Goal: Find contact information: Find contact information

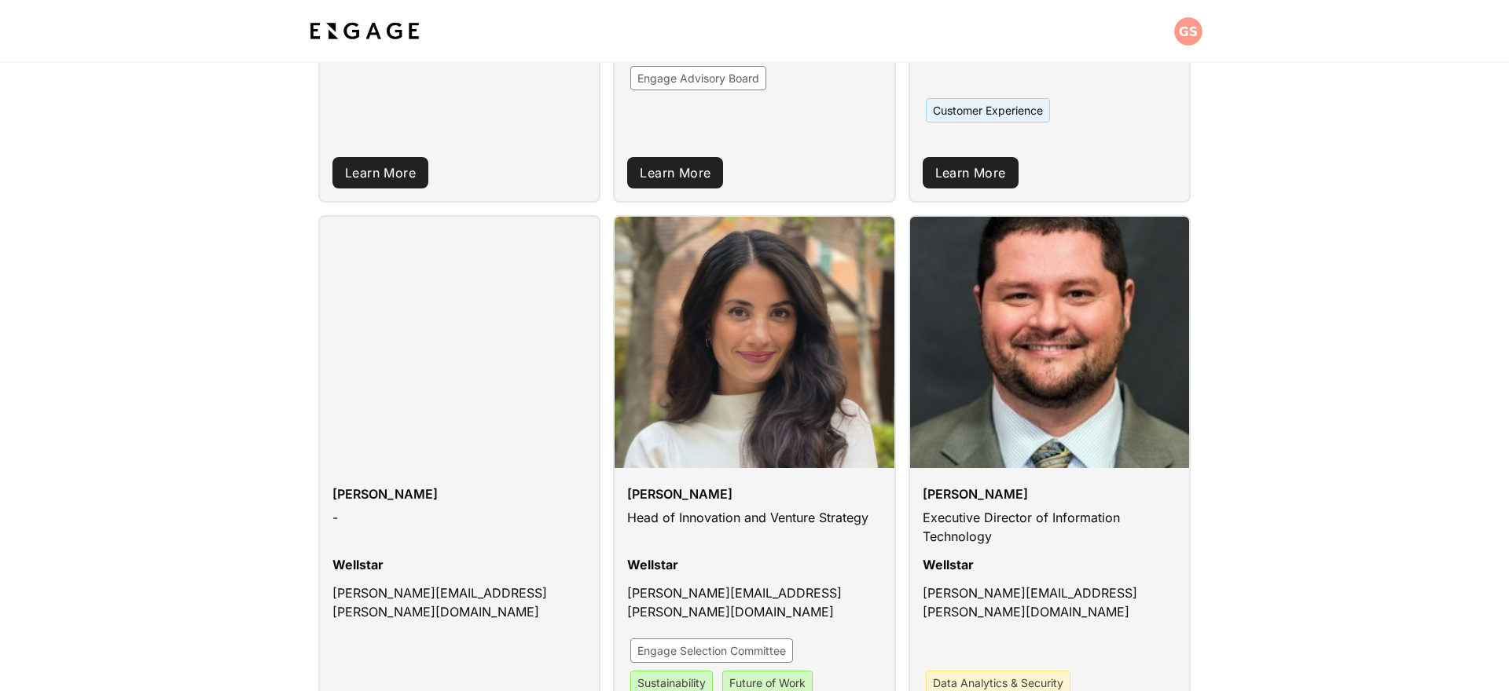
scroll to position [623, 0]
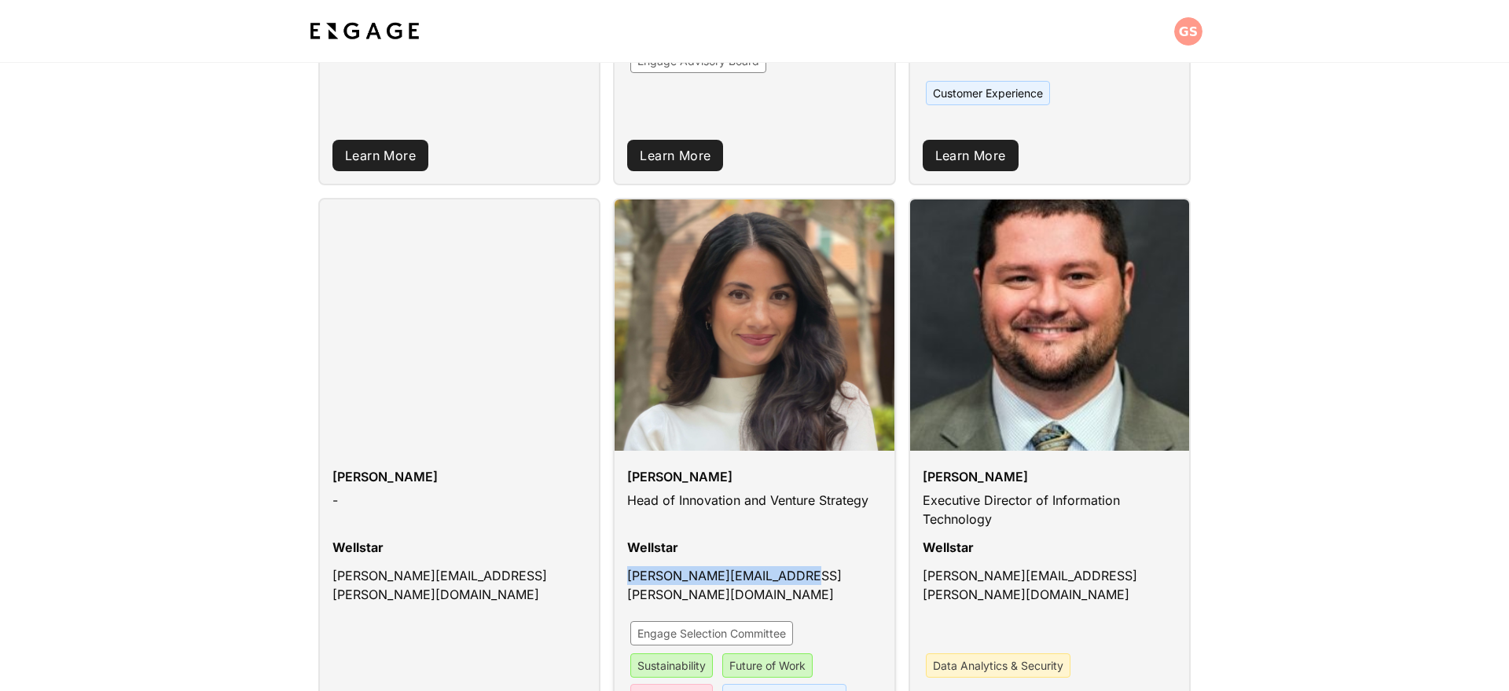
drag, startPoint x: 774, startPoint y: 556, endPoint x: 616, endPoint y: 559, distance: 158.0
click at [616, 559] on div "[PERSON_NAME] Head of Innovation and Venture Strategy Wellstar [PERSON_NAME][EM…" at bounding box center [753, 604] width 279 height 307
copy p "[PERSON_NAME][EMAIL_ADDRESS][PERSON_NAME][DOMAIN_NAME]"
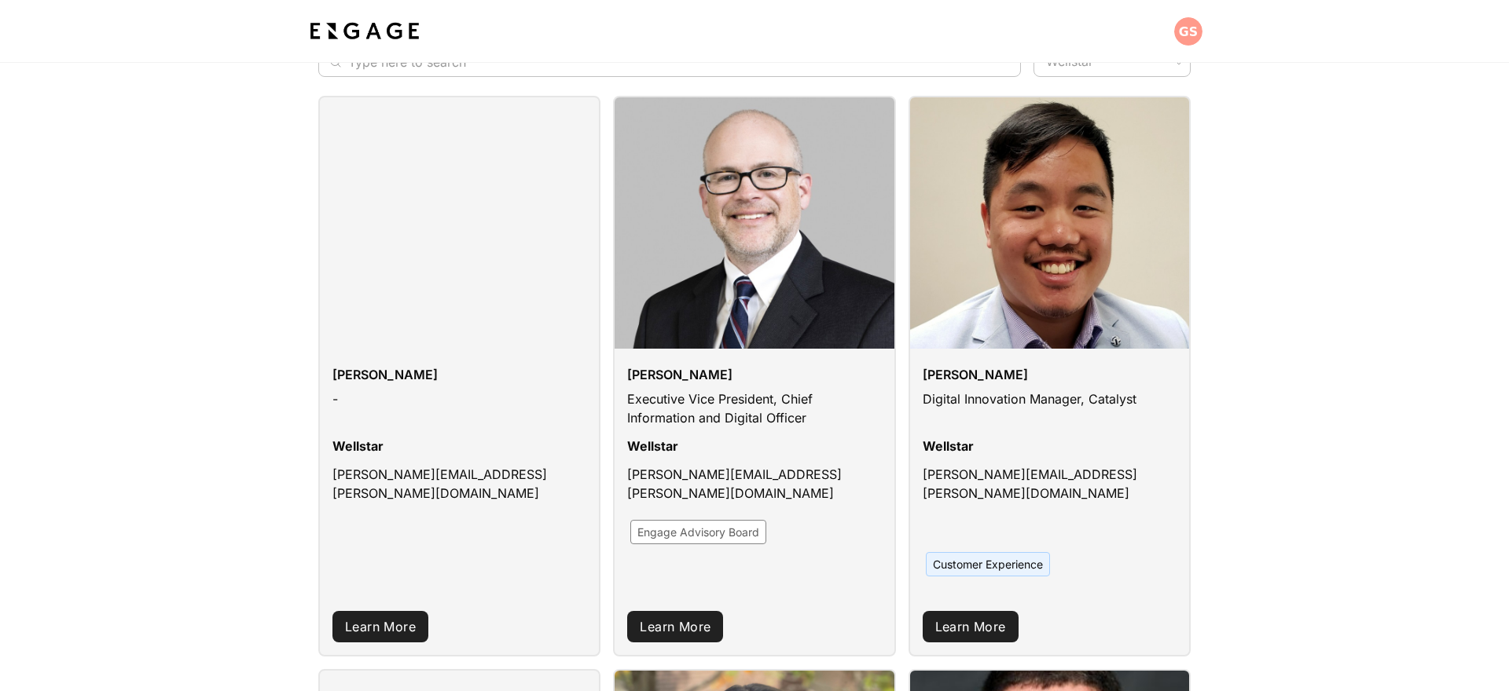
scroll to position [150, 0]
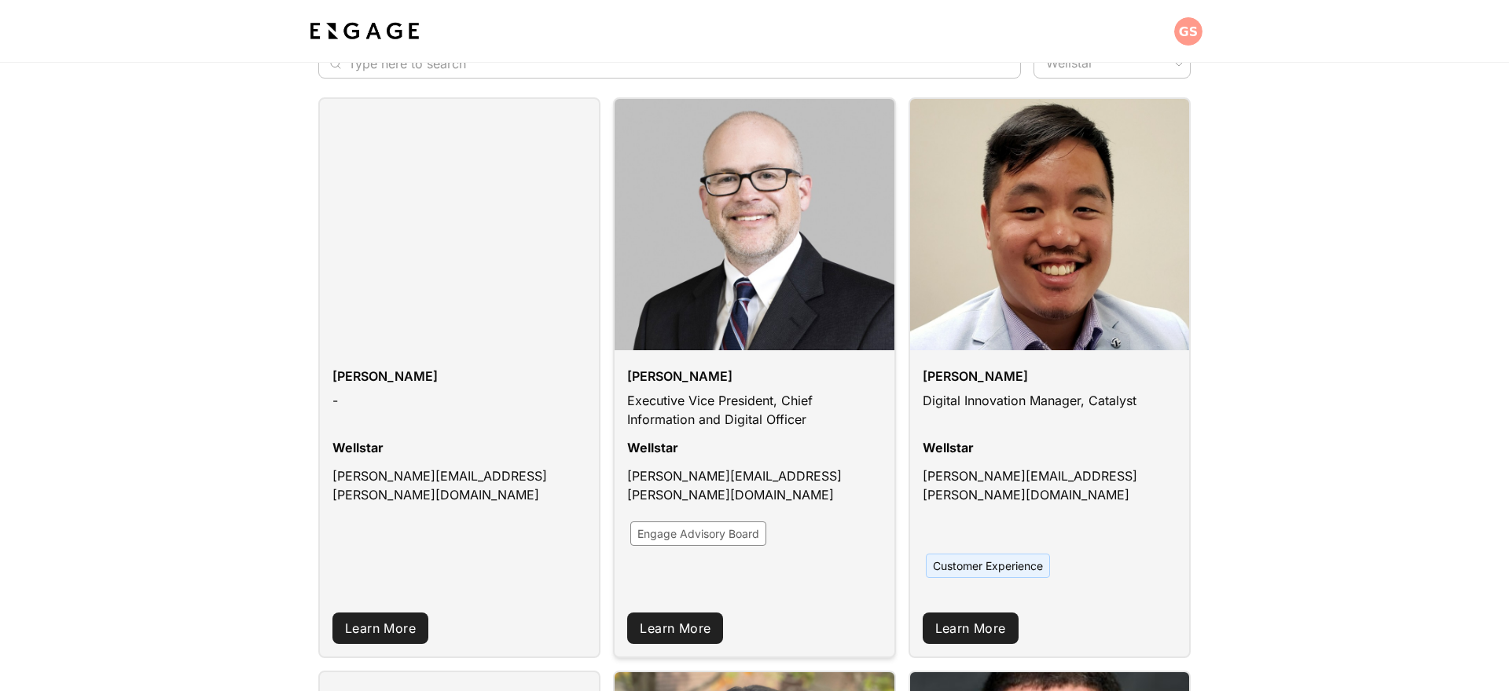
click at [728, 477] on p "[PERSON_NAME][EMAIL_ADDRESS][PERSON_NAME][DOMAIN_NAME]" at bounding box center [754, 490] width 254 height 47
copy p "[PERSON_NAME][EMAIL_ADDRESS][PERSON_NAME][DOMAIN_NAME]"
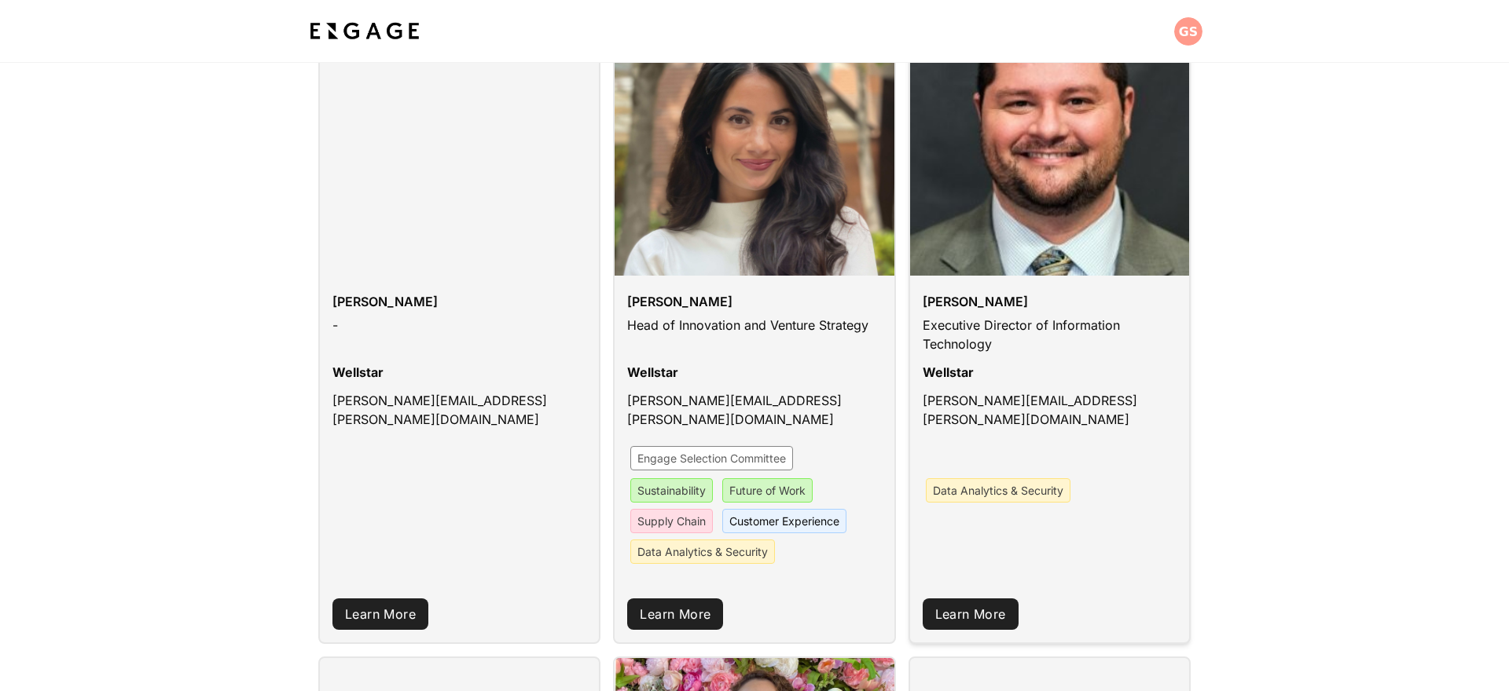
scroll to position [799, 0]
click at [1013, 391] on p "[PERSON_NAME][EMAIL_ADDRESS][PERSON_NAME][DOMAIN_NAME]" at bounding box center [1049, 414] width 254 height 47
copy p "[PERSON_NAME][EMAIL_ADDRESS][PERSON_NAME][DOMAIN_NAME]"
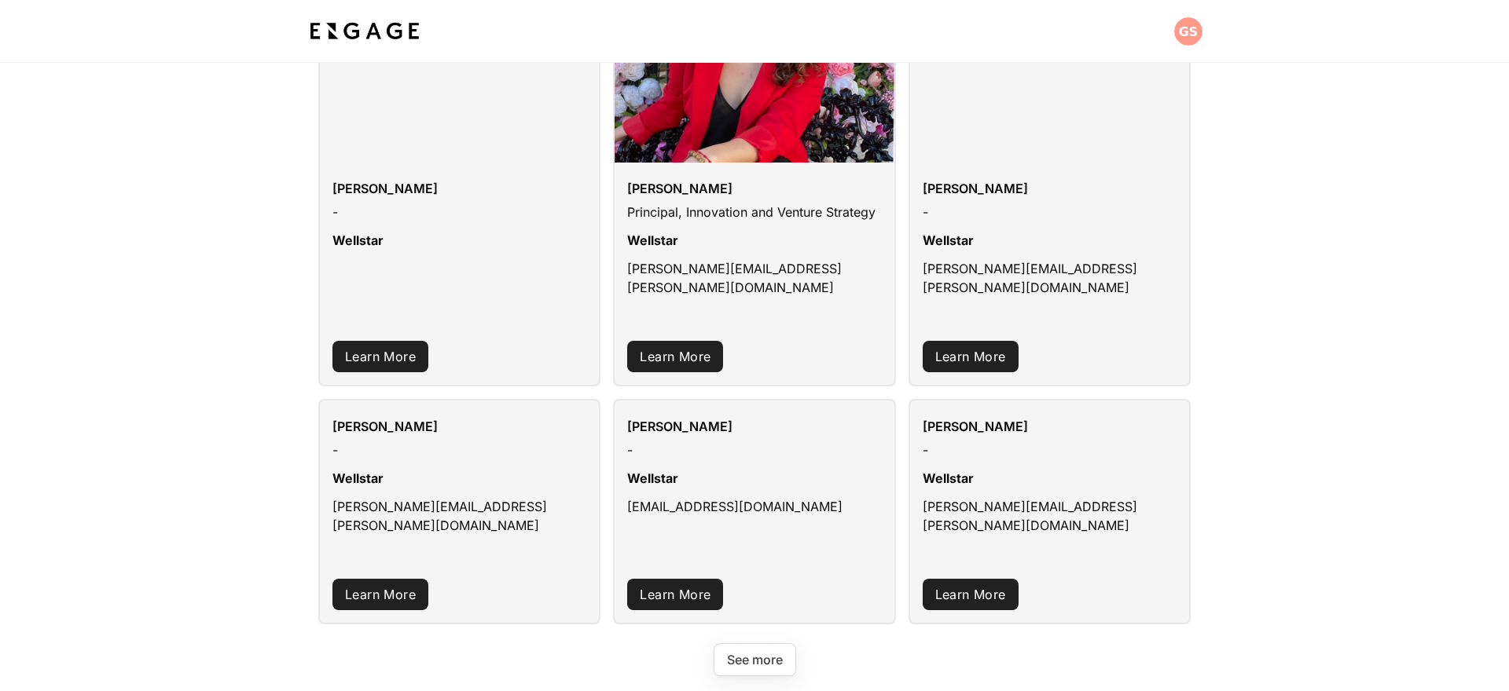
scroll to position [1548, 0]
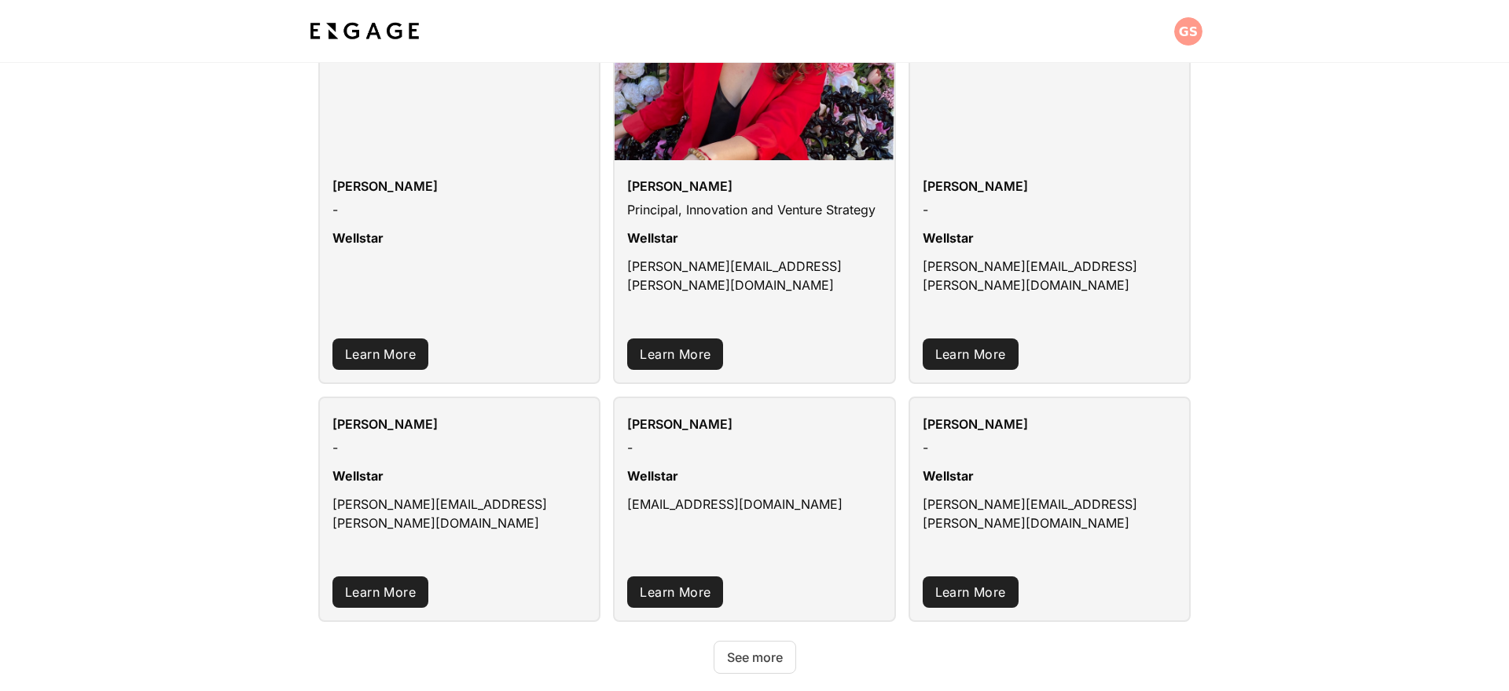
click at [755, 641] on button "See more" at bounding box center [754, 657] width 83 height 33
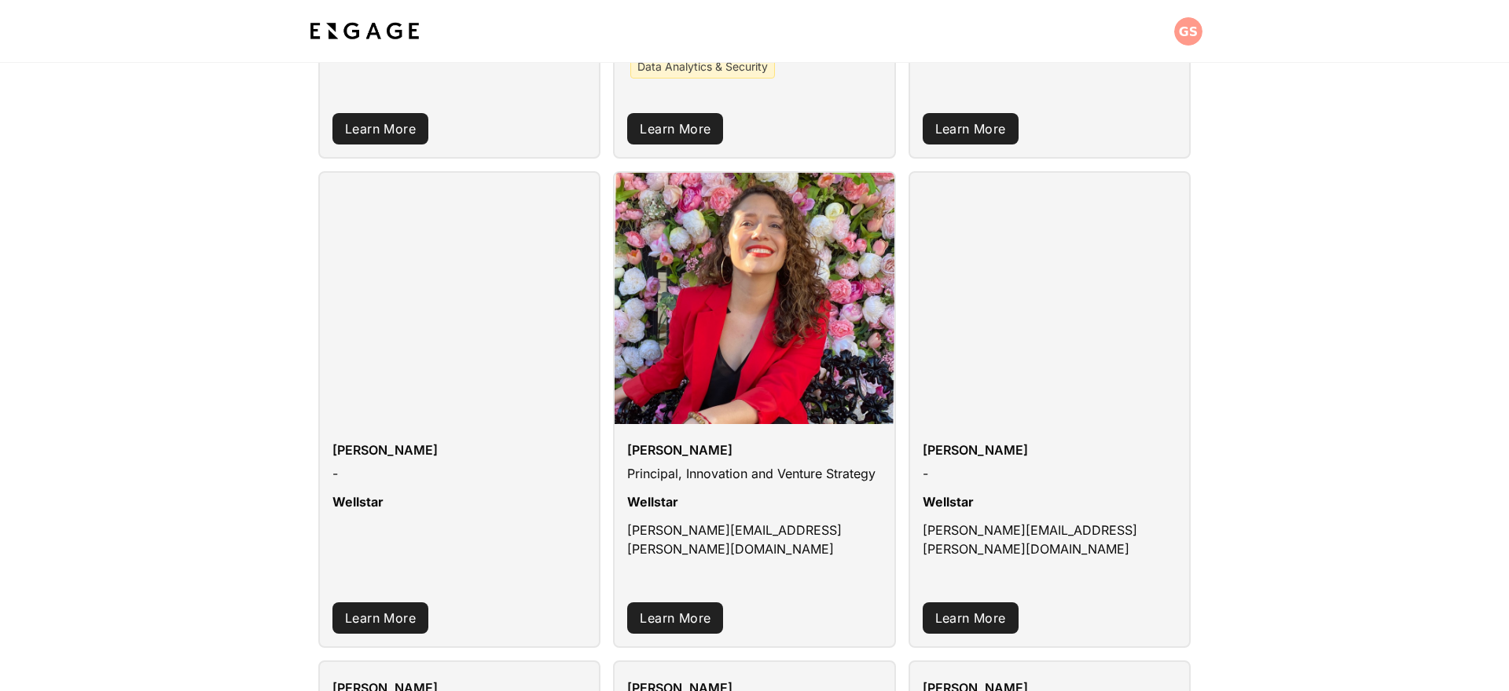
scroll to position [1285, 0]
click at [729, 520] on p "[PERSON_NAME][EMAIL_ADDRESS][PERSON_NAME][DOMAIN_NAME]" at bounding box center [754, 543] width 254 height 47
copy div "[PERSON_NAME][EMAIL_ADDRESS][PERSON_NAME][DOMAIN_NAME] Learn More"
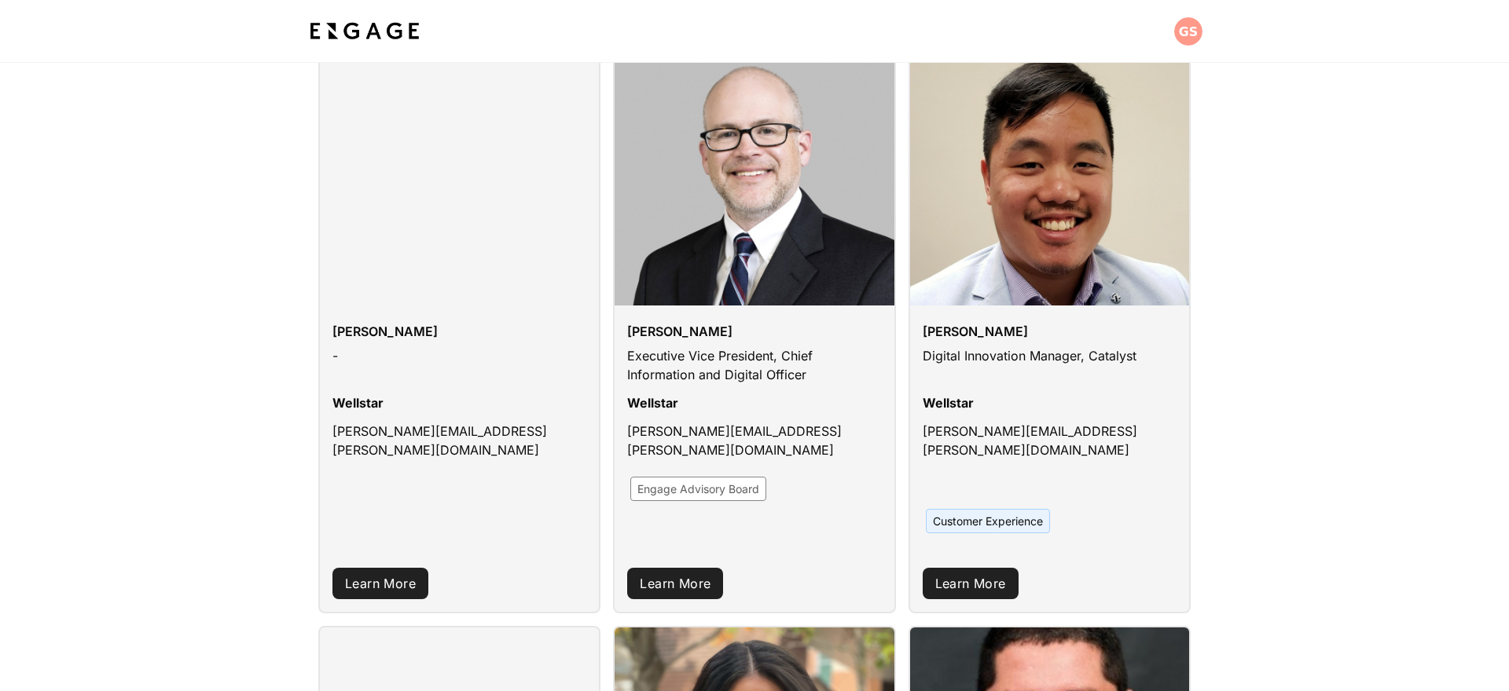
scroll to position [183, 0]
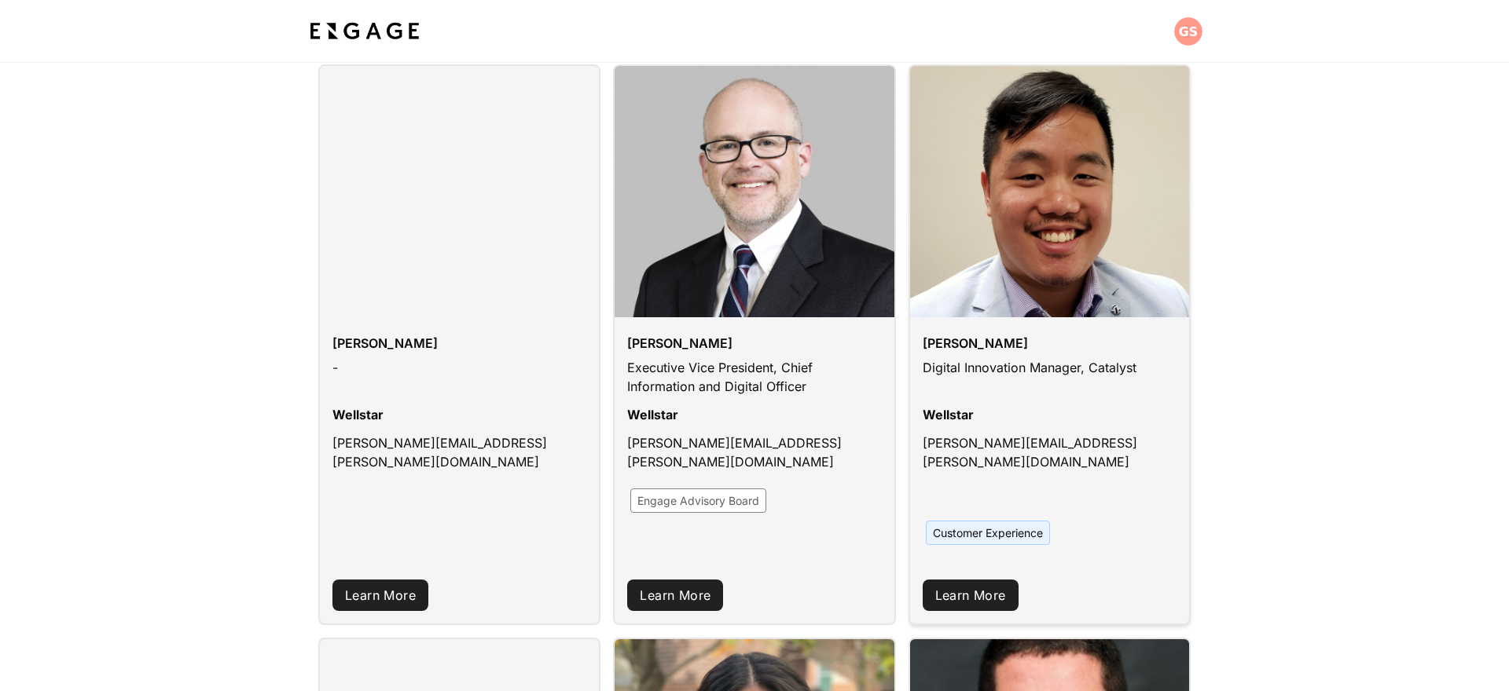
click at [998, 442] on p "[PERSON_NAME][EMAIL_ADDRESS][PERSON_NAME][DOMAIN_NAME]" at bounding box center [1049, 457] width 254 height 47
copy p "[PERSON_NAME][EMAIL_ADDRESS][PERSON_NAME][DOMAIN_NAME]"
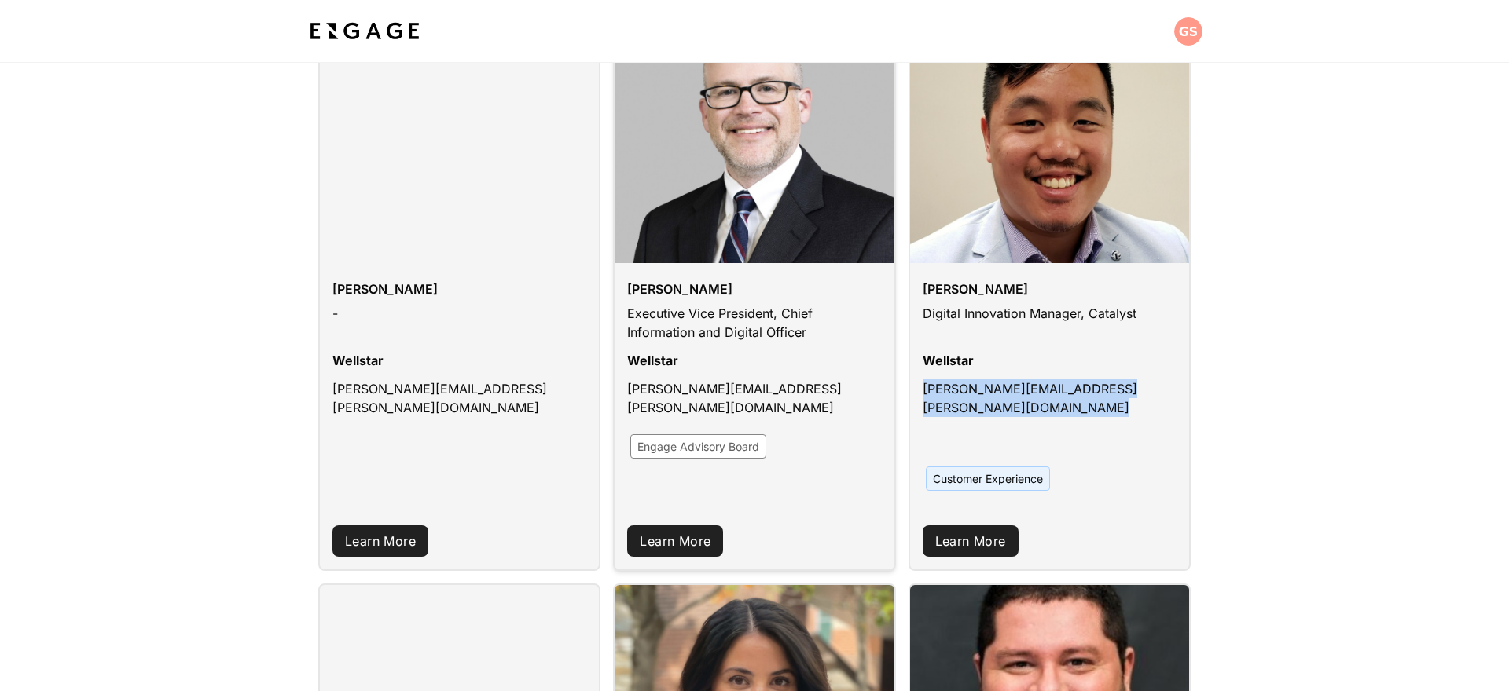
scroll to position [0, 0]
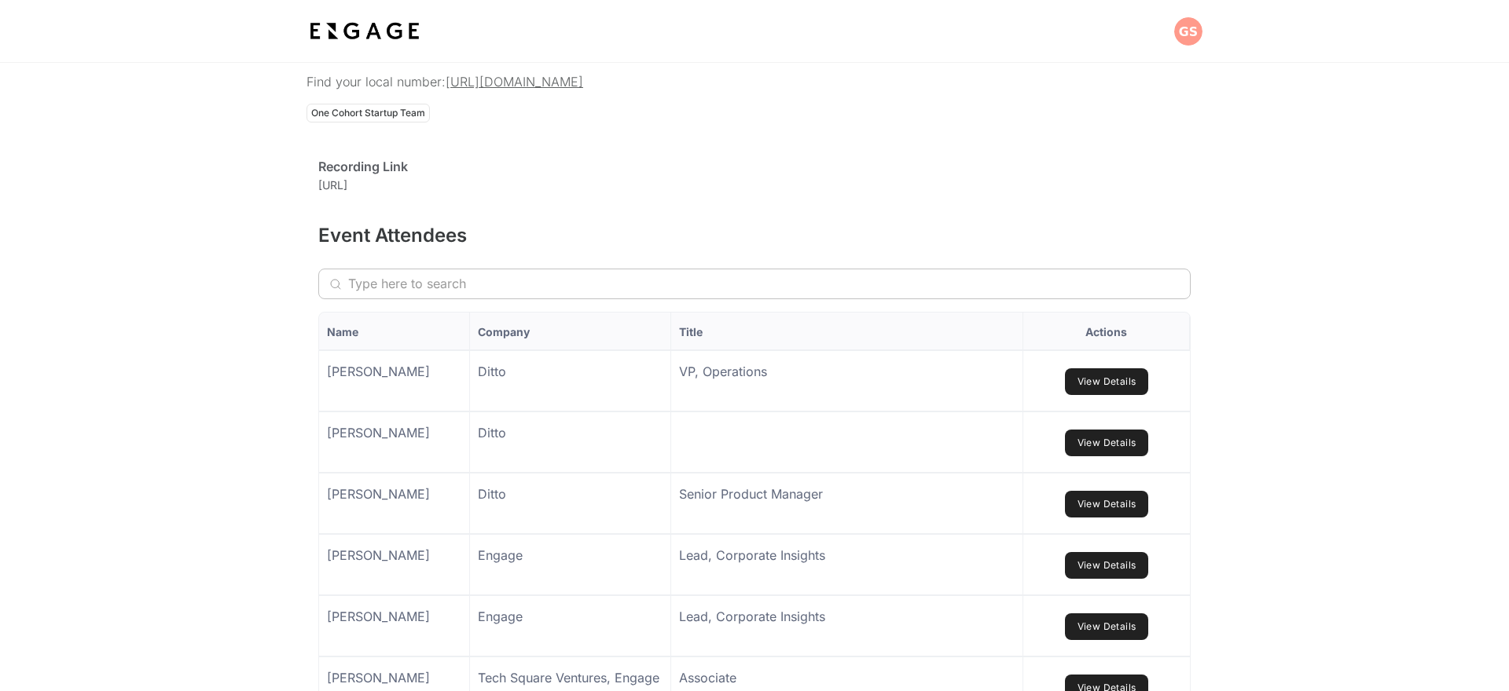
scroll to position [839, 0]
click at [347, 205] on div "https://app.fireflies.ai/view/Use-Case-1-1s-Wellstar-Ditto::01K6989SHX1SE85HC1V…" at bounding box center [332, 190] width 29 height 29
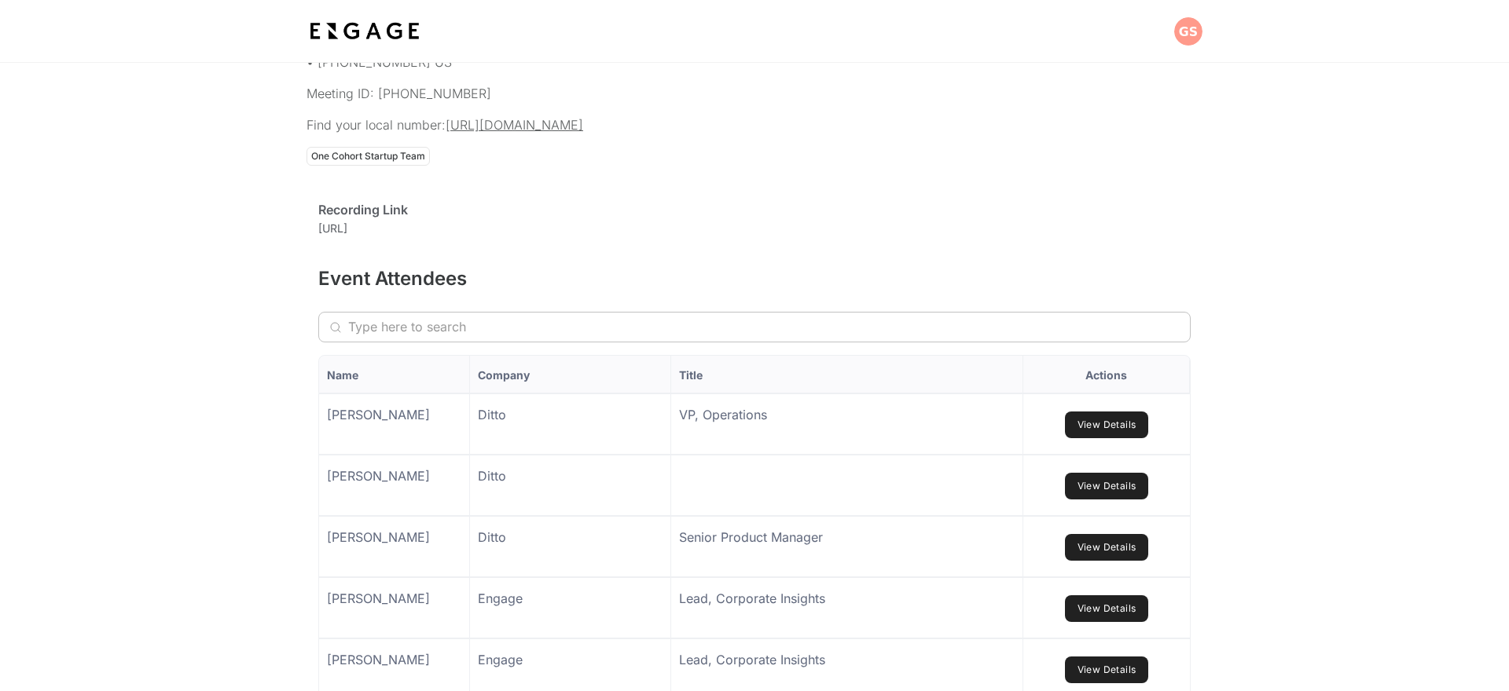
scroll to position [826, 0]
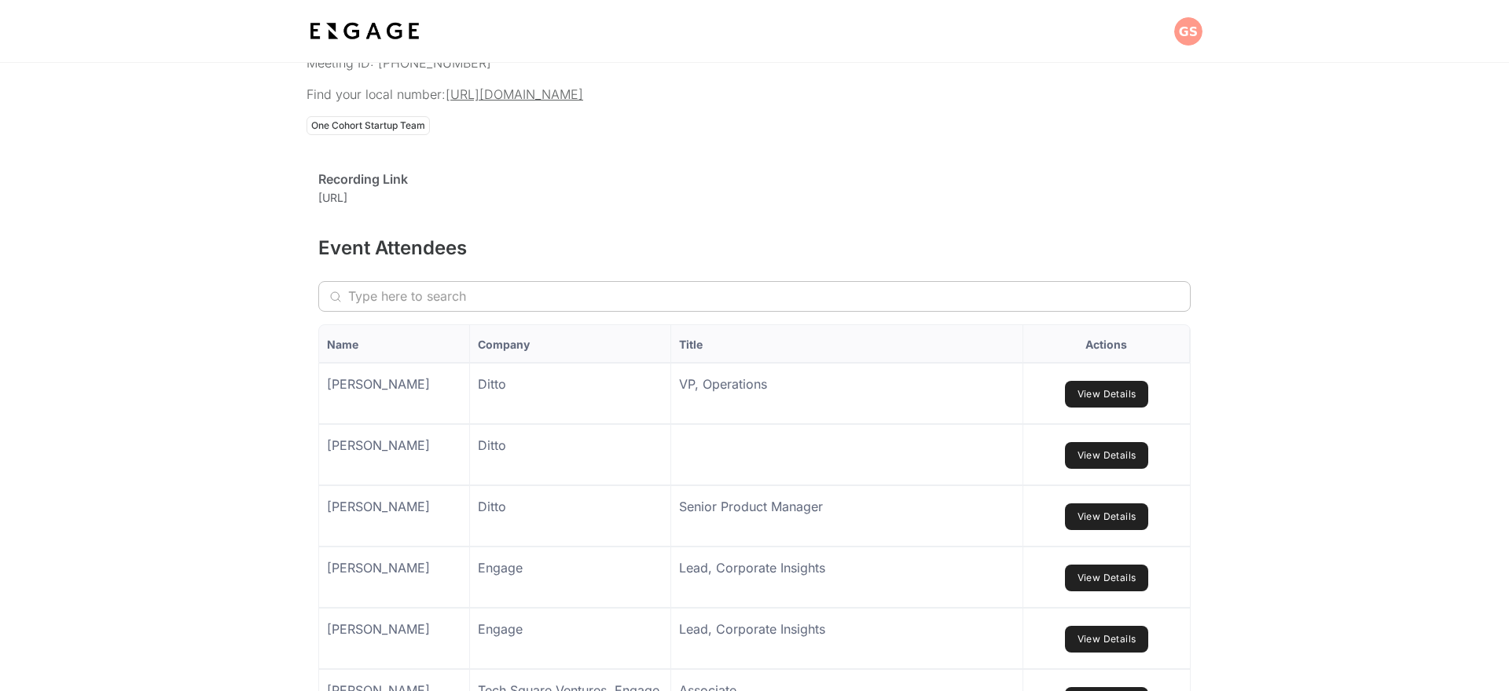
click at [347, 218] on div "https://app.fireflies.ai/view/Use-Case-1-1s-Wellstar-Ditto::01K6989SHX1SE85HC1V…" at bounding box center [332, 203] width 29 height 29
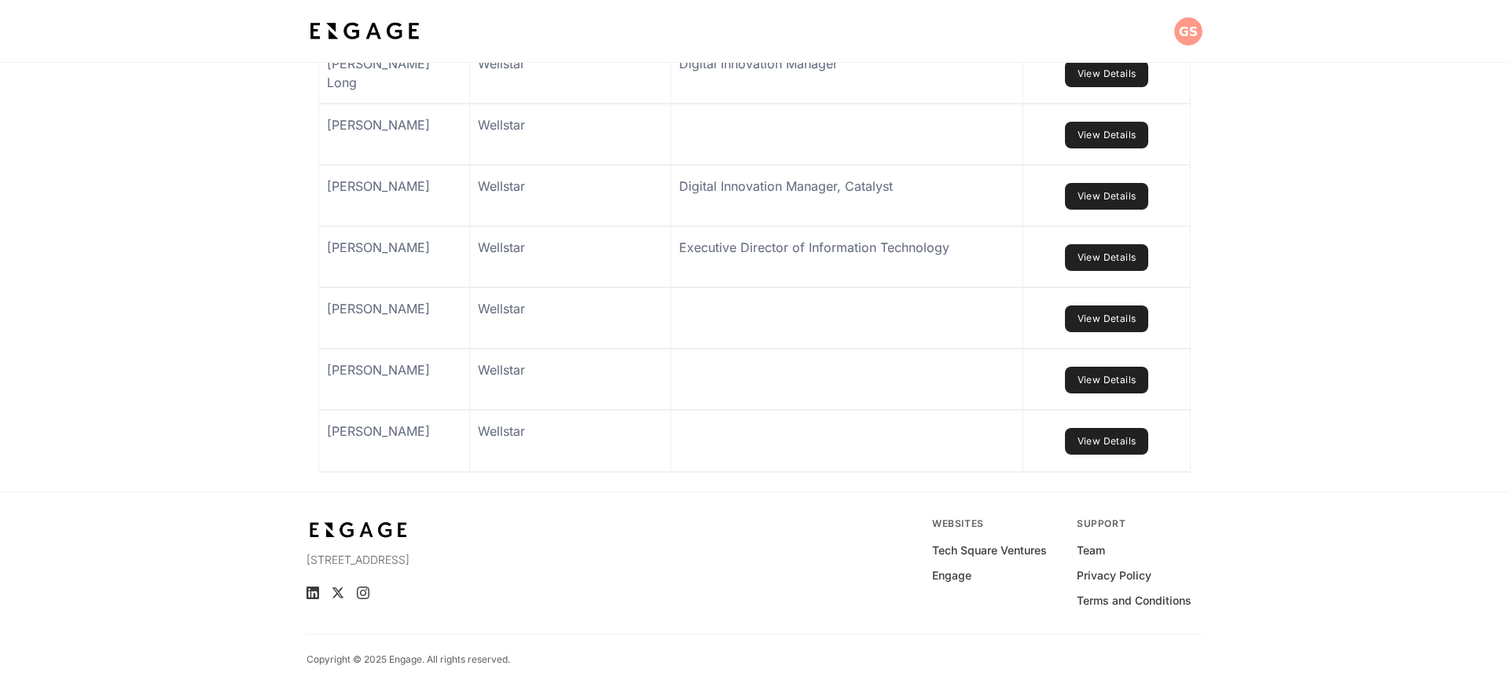
scroll to position [1785, 0]
